Goal: Task Accomplishment & Management: Manage account settings

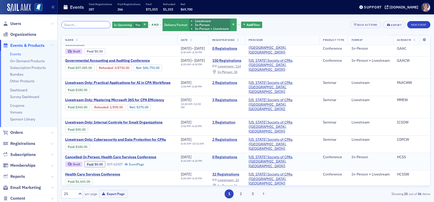
scroll to position [52, 0]
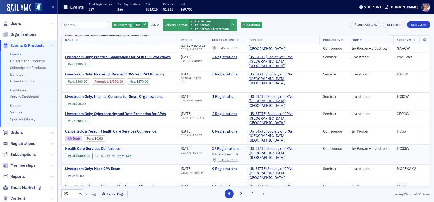
click at [233, 158] on span "In-Person :" at bounding box center [225, 160] width 15 height 4
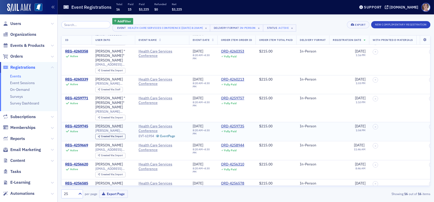
scroll to position [52, 0]
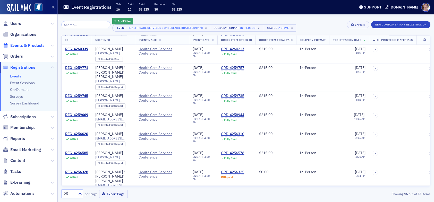
click at [22, 45] on span "Events & Products" at bounding box center [27, 46] width 34 height 6
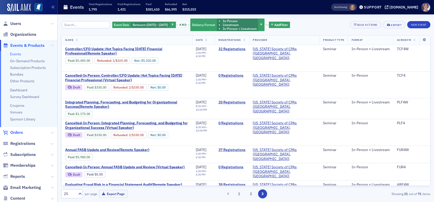
click at [19, 133] on span "Orders" at bounding box center [16, 133] width 13 height 6
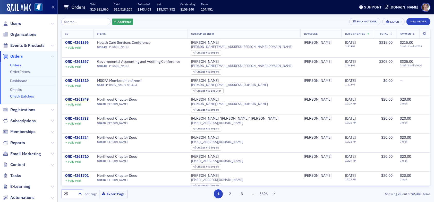
click at [31, 97] on link "Check Batches" at bounding box center [22, 96] width 24 height 5
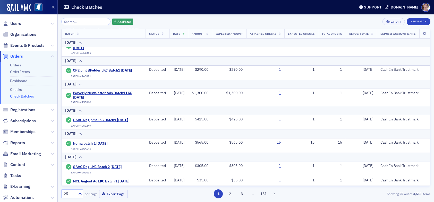
scroll to position [77, 0]
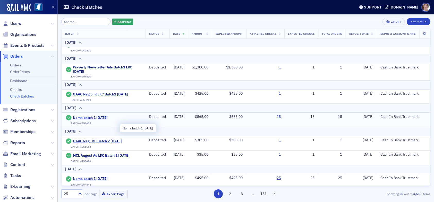
click at [105, 120] on span "Noma batch 1 8.29.25" at bounding box center [96, 118] width 47 height 5
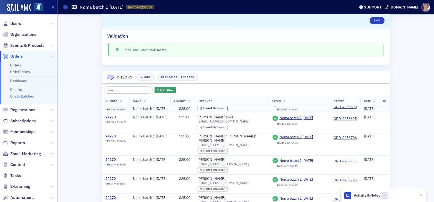
scroll to position [103, 0]
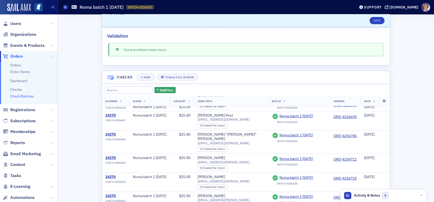
click at [26, 96] on link "Check Batches" at bounding box center [22, 96] width 24 height 5
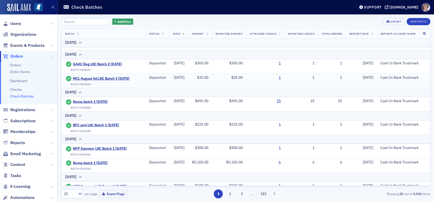
scroll to position [155, 0]
click at [19, 24] on span "Users" at bounding box center [15, 24] width 11 height 6
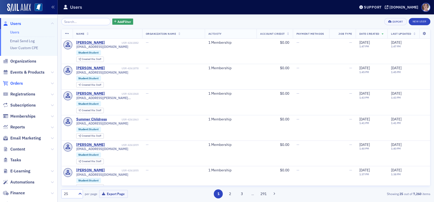
click at [20, 83] on span "Orders" at bounding box center [16, 84] width 13 height 6
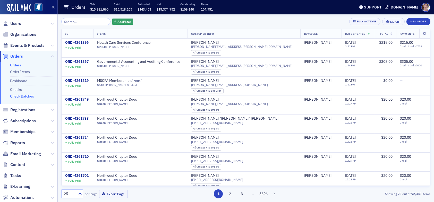
click at [29, 97] on link "Check Batches" at bounding box center [22, 96] width 24 height 5
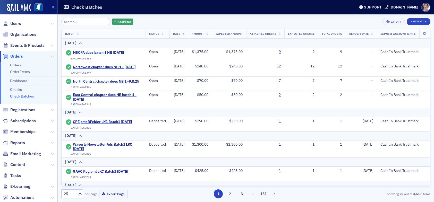
click at [19, 88] on link "Checks" at bounding box center [16, 89] width 12 height 5
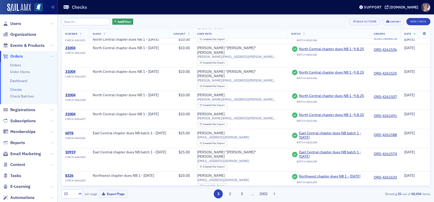
scroll to position [258, 0]
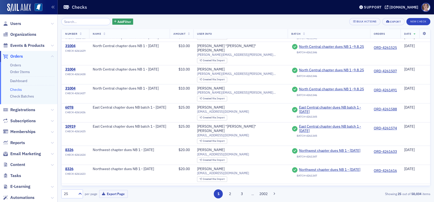
click at [95, 21] on input "search" at bounding box center [85, 21] width 49 height 7
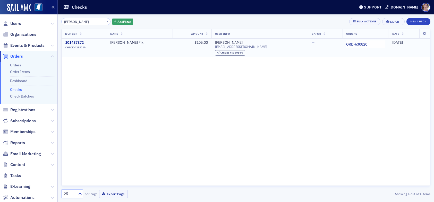
type input "lisa hancock"
click at [80, 44] on div "101487872" at bounding box center [75, 42] width 20 height 5
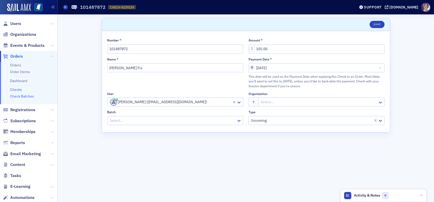
click at [22, 97] on link "Check Batches" at bounding box center [22, 96] width 24 height 5
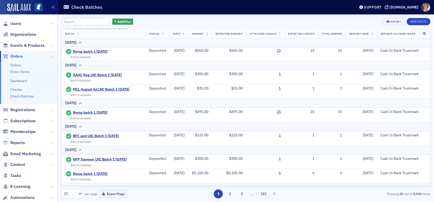
scroll to position [155, 0]
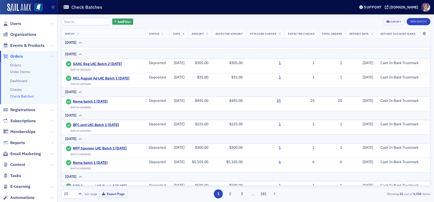
click at [82, 21] on input "search" at bounding box center [85, 21] width 49 height 7
type input "j"
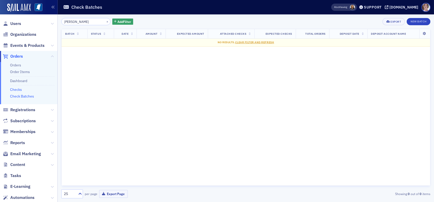
type input "emily"
click at [18, 90] on link "Checks" at bounding box center [16, 89] width 12 height 5
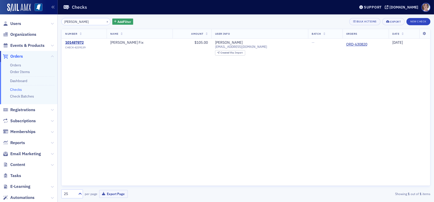
drag, startPoint x: 84, startPoint y: 22, endPoint x: 43, endPoint y: 26, distance: 41.2
click at [43, 26] on div "Users Organizations Events & Products Orders Orders Order Items Dashboard Check…" at bounding box center [217, 101] width 434 height 202
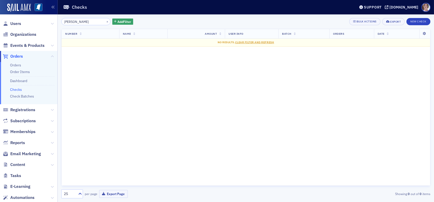
type input "emily"
click at [16, 57] on span "Orders" at bounding box center [16, 57] width 13 height 6
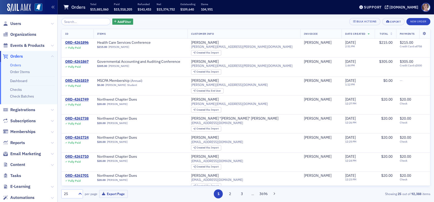
click at [86, 21] on input "search" at bounding box center [85, 21] width 49 height 7
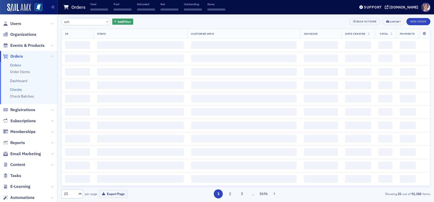
type input "ach"
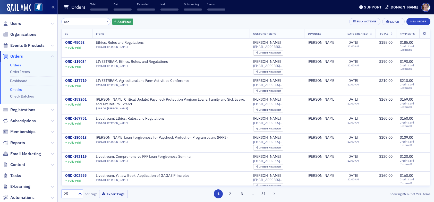
drag, startPoint x: 20, startPoint y: 88, endPoint x: 31, endPoint y: 80, distance: 14.2
click at [20, 88] on link "Checks" at bounding box center [16, 89] width 12 height 5
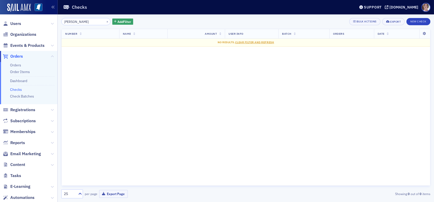
drag, startPoint x: 78, startPoint y: 21, endPoint x: 54, endPoint y: 21, distance: 24.2
click at [55, 22] on div "Users Organizations Events & Products Orders Orders Order Items Dashboard Check…" at bounding box center [217, 101] width 434 height 202
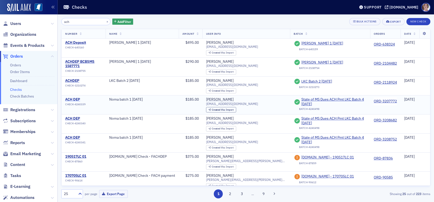
type input "ach"
click at [73, 99] on div "ACH DEP" at bounding box center [75, 99] width 20 height 5
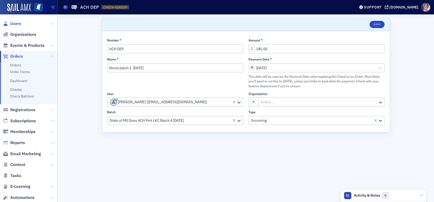
click at [17, 23] on span "Users" at bounding box center [15, 24] width 11 height 6
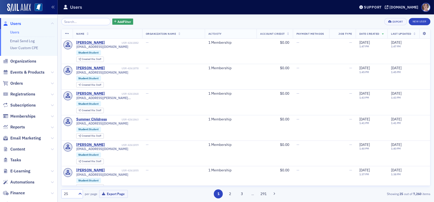
click at [80, 22] on input "search" at bounding box center [85, 21] width 49 height 7
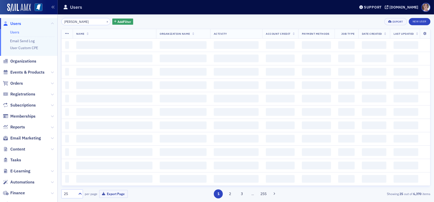
type input "lisa hancock"
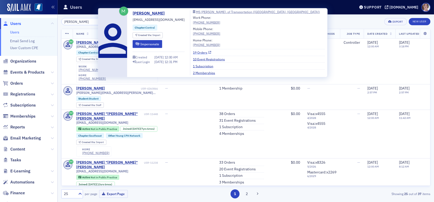
click at [195, 54] on link "19 Orders" at bounding box center [202, 52] width 18 height 5
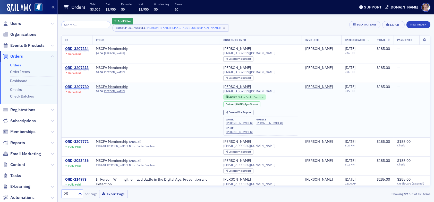
click at [75, 86] on div "ORD-3207780" at bounding box center [76, 87] width 23 height 5
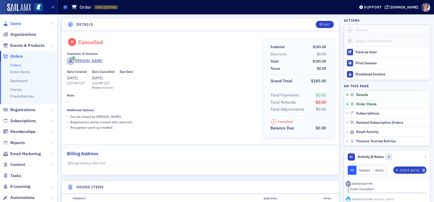
click at [18, 24] on span "Users" at bounding box center [15, 24] width 11 height 6
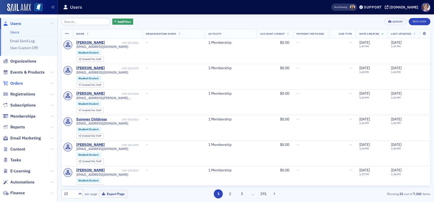
click at [21, 83] on span "Orders" at bounding box center [16, 84] width 13 height 6
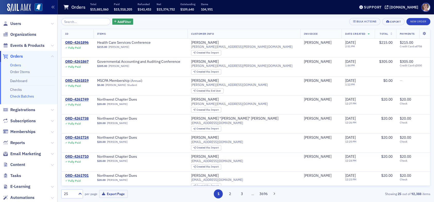
click at [32, 96] on link "Check Batches" at bounding box center [22, 96] width 24 height 5
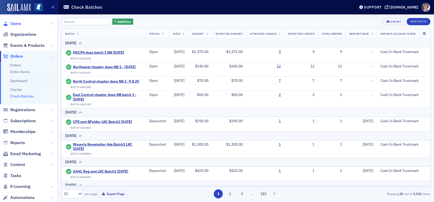
click at [17, 22] on span "Users" at bounding box center [15, 24] width 11 height 6
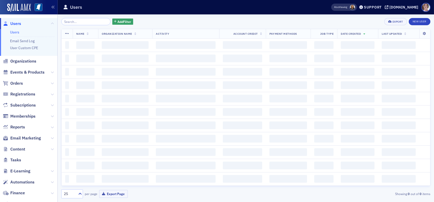
click at [81, 22] on input "search" at bounding box center [85, 21] width 49 height 7
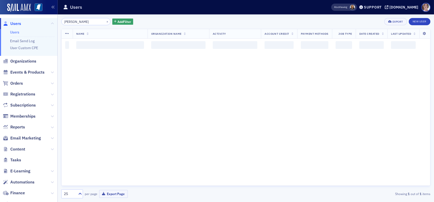
type input "brandye latimer"
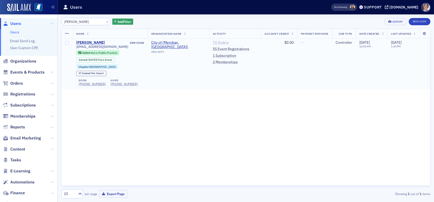
click at [218, 42] on link "72 Orders" at bounding box center [221, 42] width 16 height 5
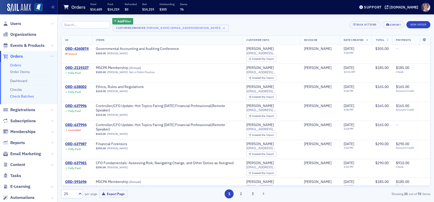
click at [31, 97] on link "Check Batches" at bounding box center [22, 96] width 24 height 5
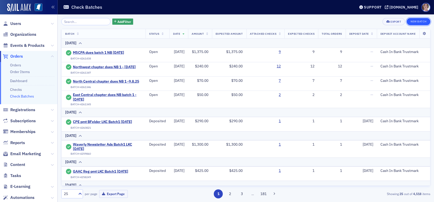
click at [419, 21] on button "New Batch" at bounding box center [419, 21] width 24 height 7
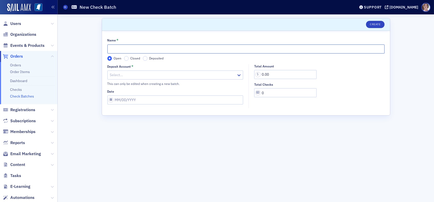
click at [120, 49] on input "Name *" at bounding box center [245, 49] width 277 height 9
type input "CPE Reg LKC Batch 1 09.08.25"
click at [137, 75] on div at bounding box center [173, 75] width 127 height 6
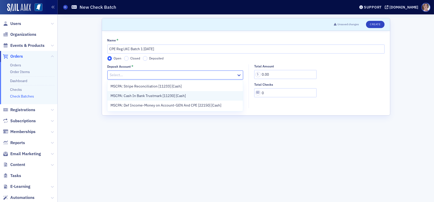
click at [142, 96] on span "MSCPA: Cash In Bank Trustmark [11230] [Cash]" at bounding box center [148, 95] width 75 height 5
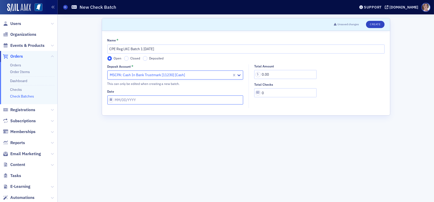
select select "8"
select select "2025"
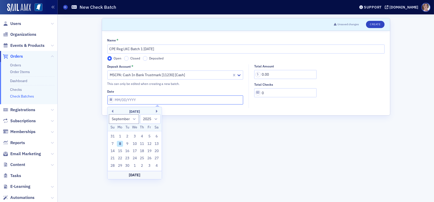
click at [147, 98] on input "Date" at bounding box center [175, 100] width 136 height 9
click at [121, 145] on div "8" at bounding box center [120, 144] width 6 height 6
type input "09/08/2025"
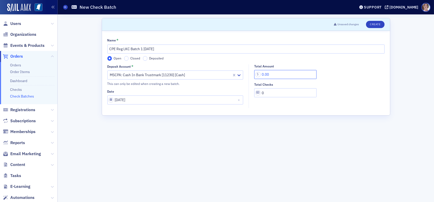
drag, startPoint x: 286, startPoint y: 73, endPoint x: 255, endPoint y: 74, distance: 31.2
click at [256, 74] on input "0.00" at bounding box center [285, 74] width 62 height 9
type input "305.00"
type input "1"
click at [379, 22] on button "Create" at bounding box center [375, 24] width 18 height 7
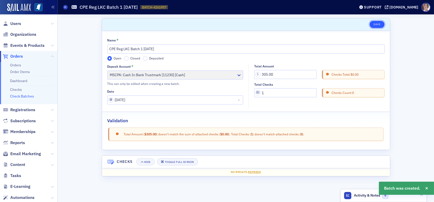
click at [381, 24] on button "Save" at bounding box center [377, 24] width 15 height 7
click at [17, 88] on link "Checks" at bounding box center [16, 89] width 12 height 5
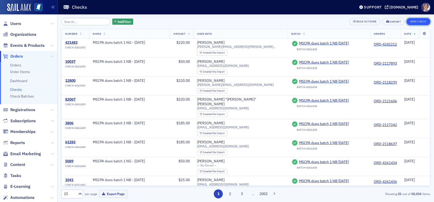
click at [415, 21] on button "New Check" at bounding box center [419, 21] width 24 height 7
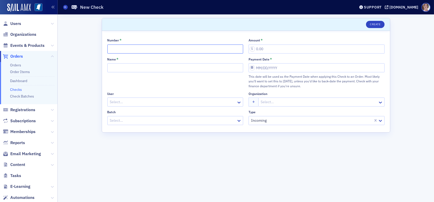
click at [129, 48] on input "Number *" at bounding box center [175, 49] width 136 height 9
type input "175109"
click at [136, 66] on input "Name *" at bounding box center [175, 67] width 136 height 9
click at [140, 120] on div at bounding box center [168, 120] width 116 height 6
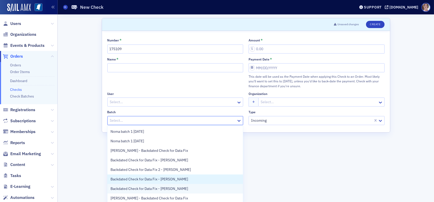
scroll to position [48, 0]
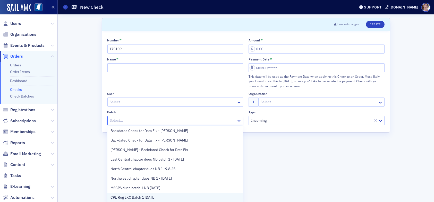
click at [142, 198] on span "CPE Reg LKC Batch 1 09.08.25" at bounding box center [133, 197] width 45 height 5
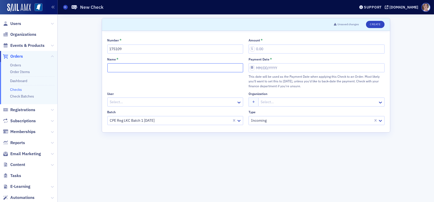
click at [131, 67] on input "Name *" at bounding box center [175, 67] width 136 height 9
type input "CPE Reg LKC Batch 1 09.08.25"
click at [122, 100] on div at bounding box center [173, 102] width 127 height 6
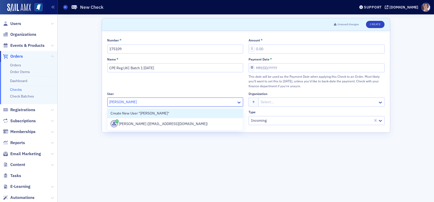
type input "[PERSON_NAME]"
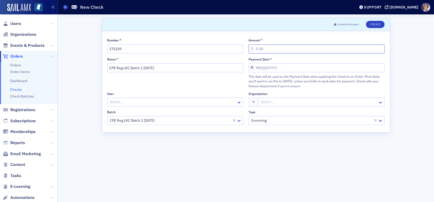
drag, startPoint x: 269, startPoint y: 46, endPoint x: 239, endPoint y: 51, distance: 30.5
click at [240, 51] on div "Number * 175109 Amount * Name * CPE Reg LKC Batch 1 09.08.25 Payment Date * Thi…" at bounding box center [245, 81] width 277 height 87
type input "305.00"
select select "8"
select select "2025"
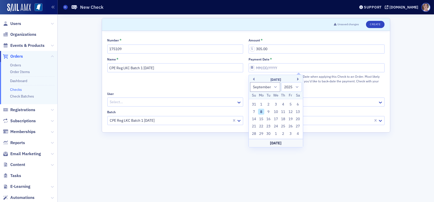
type input "09/08/2025"
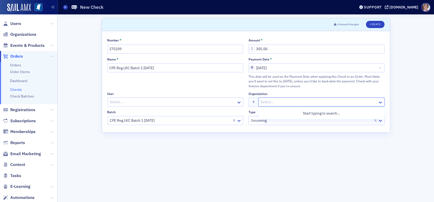
click at [294, 101] on div at bounding box center [318, 102] width 117 height 6
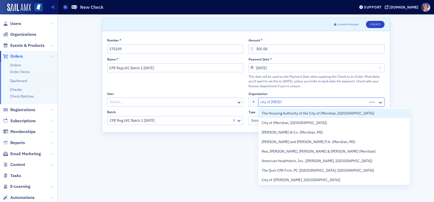
type input "city of meridian"
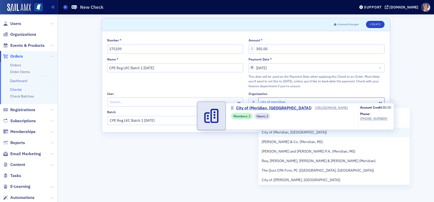
click at [303, 133] on span "City of (Meridian, MS)" at bounding box center [294, 132] width 65 height 5
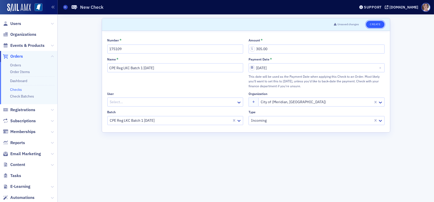
click at [377, 24] on button "Create" at bounding box center [375, 24] width 18 height 7
click at [200, 102] on div at bounding box center [173, 102] width 127 height 6
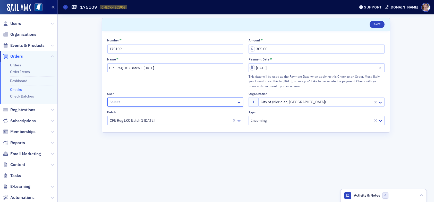
click at [215, 101] on div at bounding box center [173, 102] width 127 height 6
type input "[PERSON_NAME]"
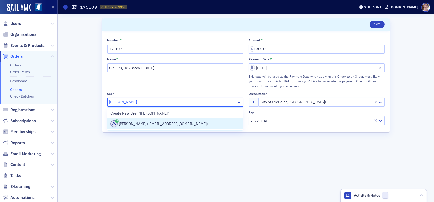
click at [189, 124] on div "Brandye Latimer (brandyelatimer@meridianms.org)" at bounding box center [175, 123] width 129 height 7
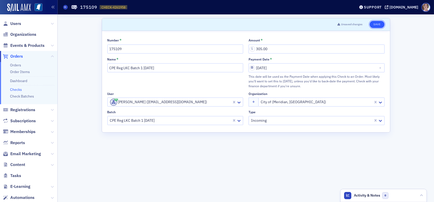
click at [377, 24] on button "Save" at bounding box center [377, 24] width 15 height 7
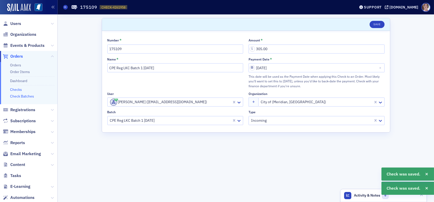
click at [21, 95] on link "Check Batches" at bounding box center [22, 96] width 24 height 5
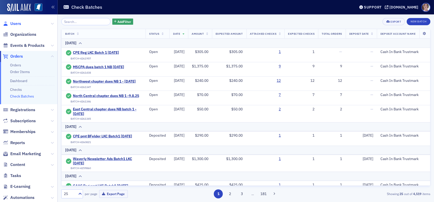
click at [15, 22] on span "Users" at bounding box center [15, 24] width 11 height 6
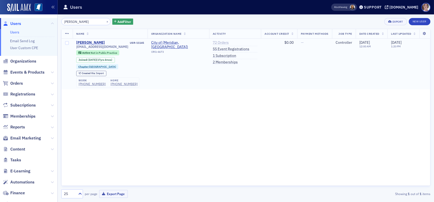
click at [222, 41] on link "72 Orders" at bounding box center [221, 42] width 16 height 5
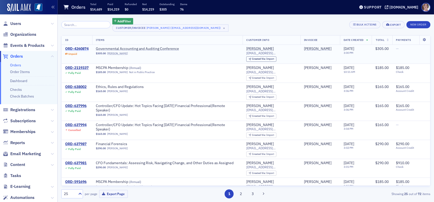
click at [80, 48] on div "ORD-4260874" at bounding box center [76, 49] width 23 height 5
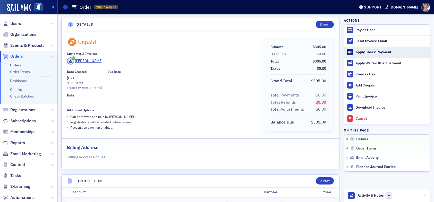
click at [358, 54] on div "Apply Check Payment" at bounding box center [392, 52] width 72 height 5
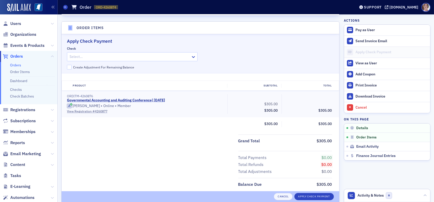
scroll to position [157, 0]
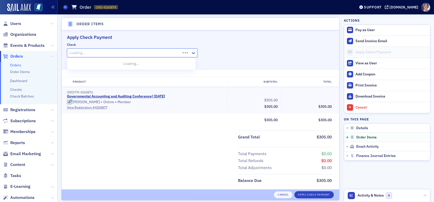
click at [157, 53] on div at bounding box center [124, 53] width 111 height 6
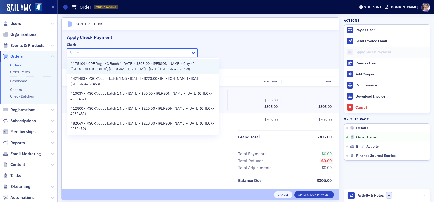
click at [117, 64] on span "#175109 - CPE Reg LKC Batch 1 09.08.25 - $305.00 - Brandye Latimer - City of (M…" at bounding box center [142, 66] width 145 height 11
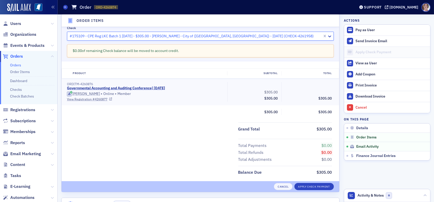
scroll to position [183, 0]
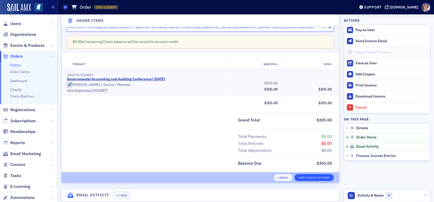
click at [312, 177] on button "Apply Check Payment" at bounding box center [313, 177] width 39 height 7
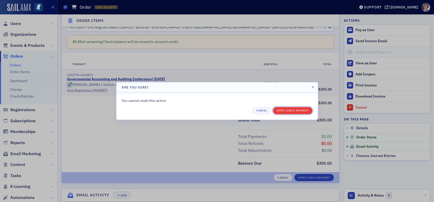
click at [295, 109] on button "Apply Check Payment" at bounding box center [292, 110] width 39 height 7
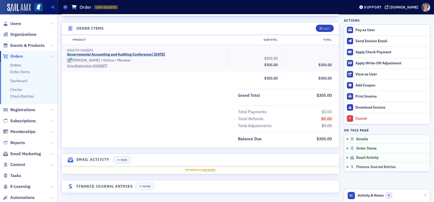
scroll to position [151, 0]
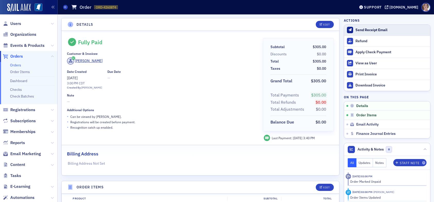
click at [372, 29] on div "Send Receipt Email" at bounding box center [392, 30] width 72 height 5
